Goal: Task Accomplishment & Management: Use online tool/utility

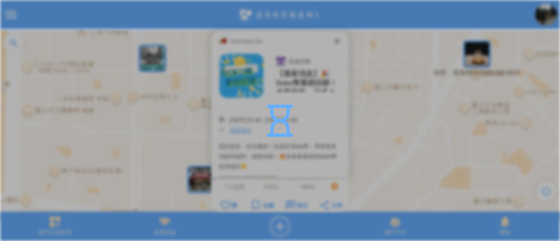
click at [455, 19] on div at bounding box center [280, 120] width 560 height 241
click at [473, 47] on div at bounding box center [280, 120] width 560 height 241
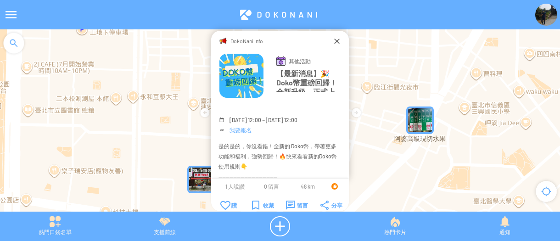
click at [541, 17] on img at bounding box center [546, 15] width 22 height 22
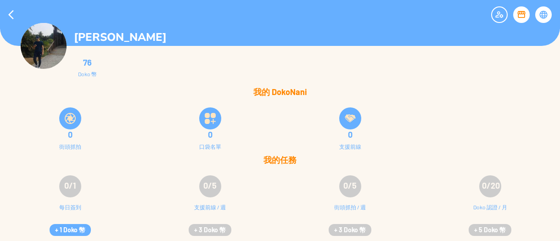
click at [77, 222] on div "0/1 每日簽到 + 1 Doko 幣" at bounding box center [70, 204] width 140 height 73
click at [78, 229] on button "+ 1 Doko 幣" at bounding box center [70, 230] width 41 height 12
click at [524, 105] on div "0 街頭抓拍 0 口袋名單 0 支援前線" at bounding box center [280, 127] width 560 height 55
